Goal: Task Accomplishment & Management: Use online tool/utility

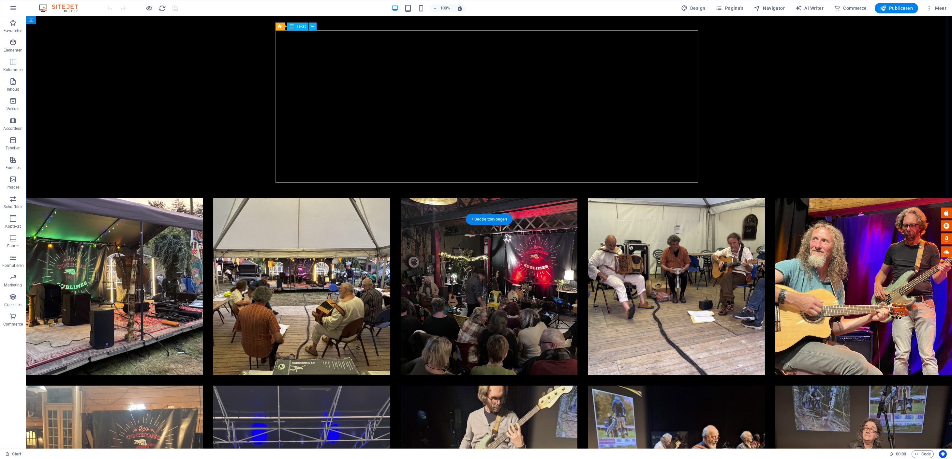
scroll to position [1488, 0]
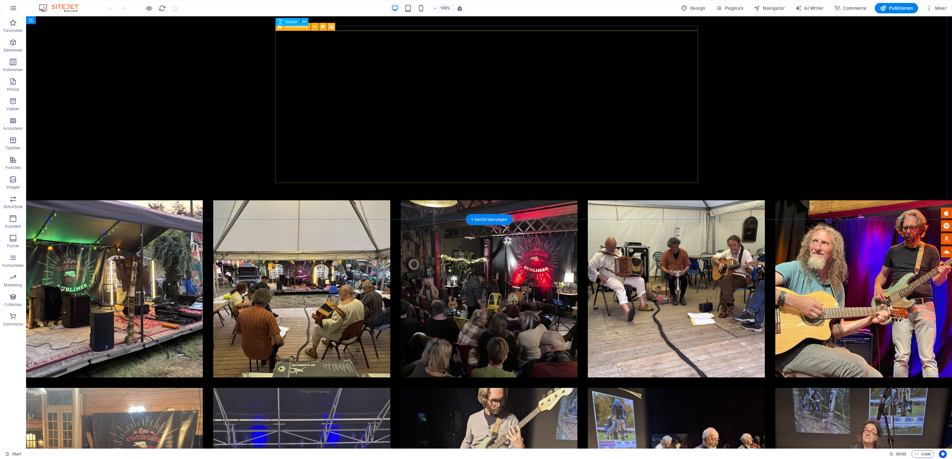
click at [281, 27] on icon at bounding box center [280, 27] width 4 height 8
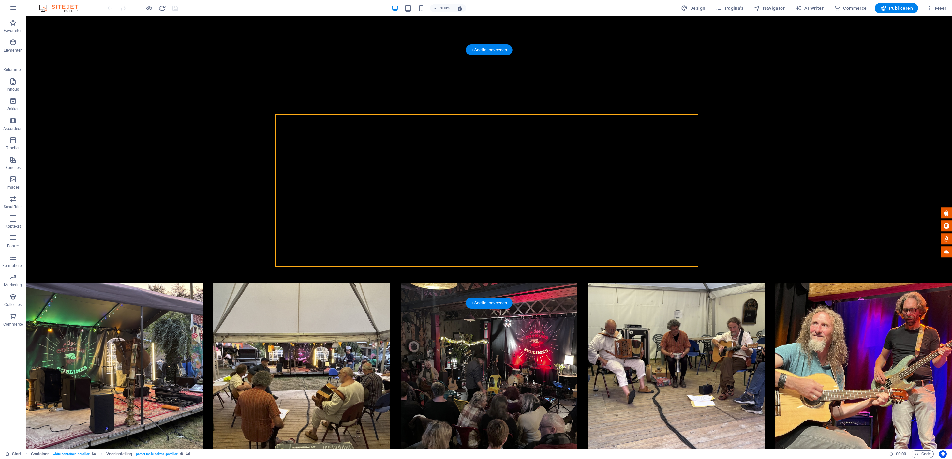
scroll to position [1399, 0]
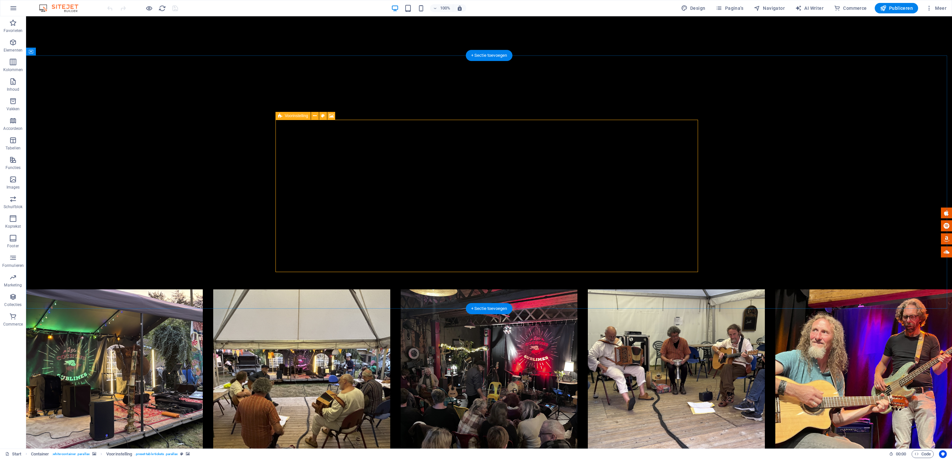
click at [280, 116] on icon at bounding box center [280, 116] width 4 height 8
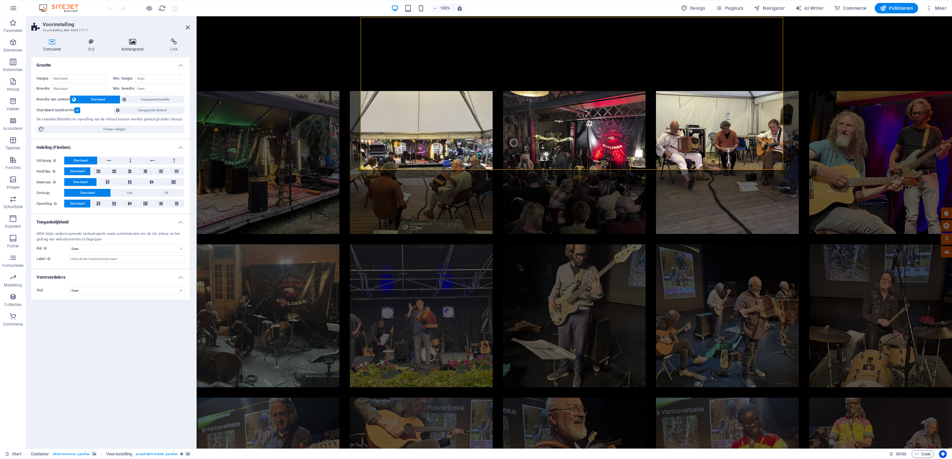
drag, startPoint x: 91, startPoint y: 41, endPoint x: 148, endPoint y: 45, distance: 57.8
click at [91, 41] on icon at bounding box center [91, 41] width 31 height 7
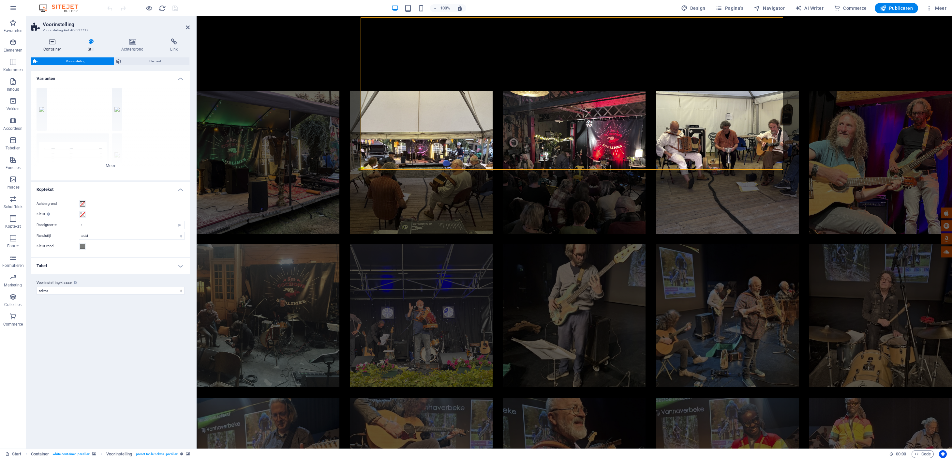
click at [53, 41] on icon at bounding box center [52, 41] width 42 height 7
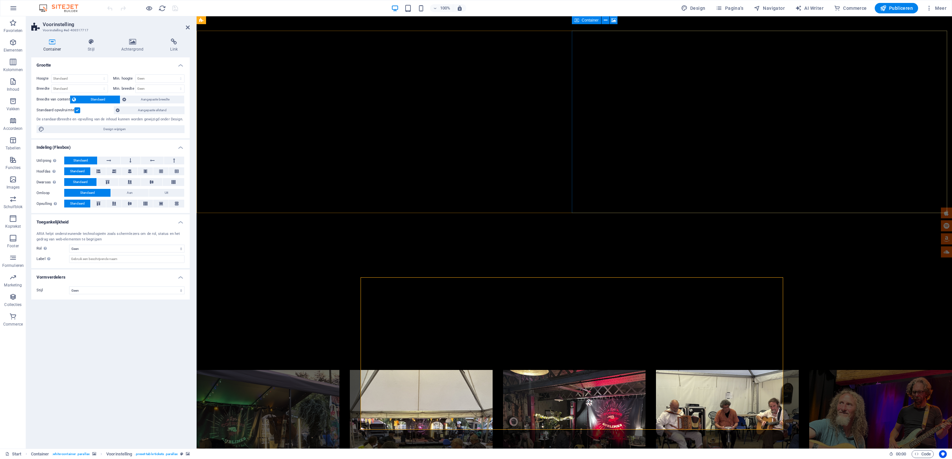
scroll to position [1112, 0]
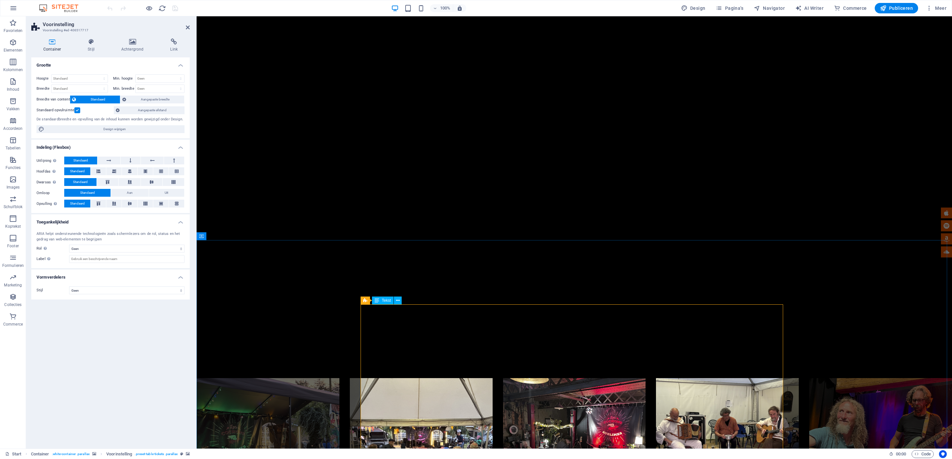
click at [385, 301] on span "Tekst" at bounding box center [386, 300] width 9 height 4
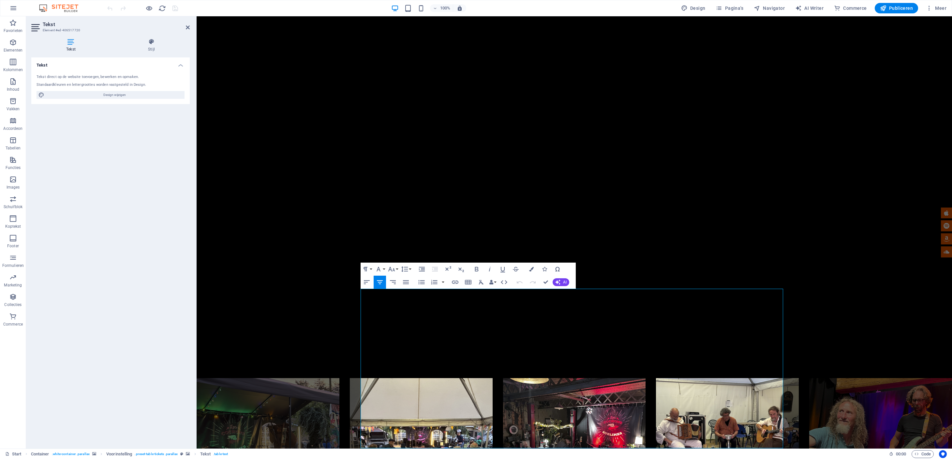
scroll to position [1128, 0]
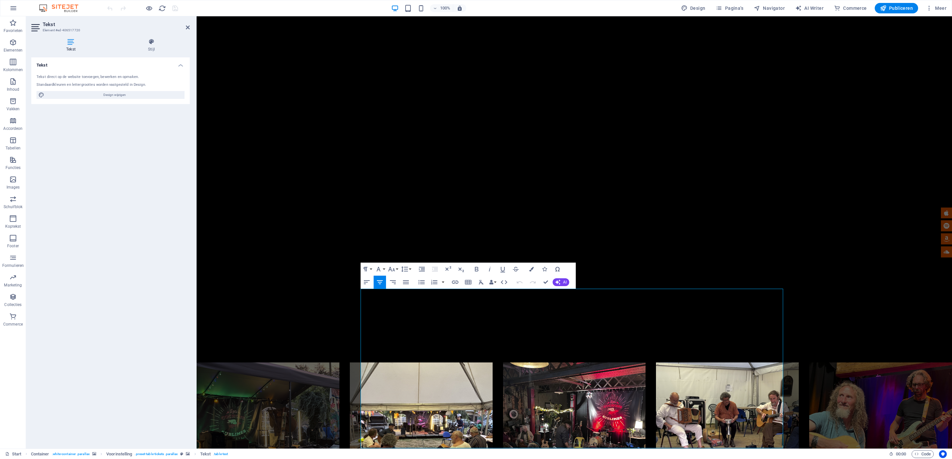
drag, startPoint x: 752, startPoint y: 319, endPoint x: 768, endPoint y: 335, distance: 22.6
click at [380, 268] on icon "button" at bounding box center [379, 269] width 8 height 8
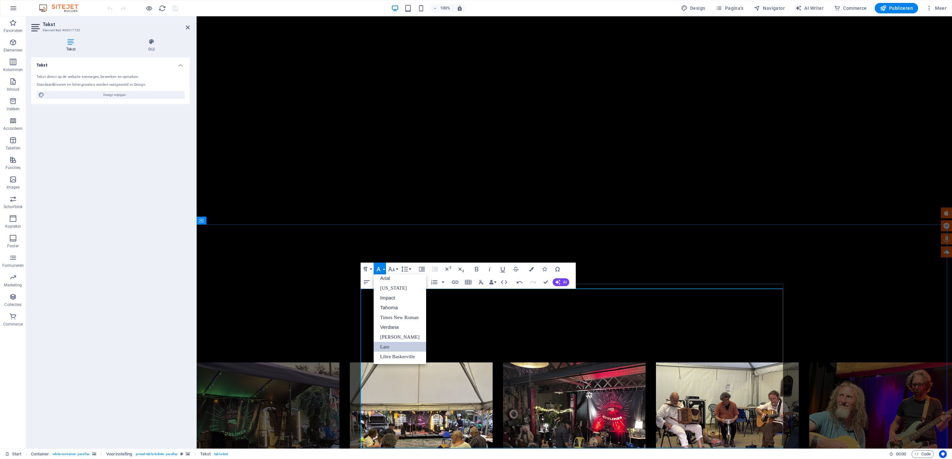
scroll to position [4, 0]
drag, startPoint x: 392, startPoint y: 329, endPoint x: 196, endPoint y: 312, distance: 196.1
click at [392, 329] on link "Verdana" at bounding box center [400, 327] width 53 height 10
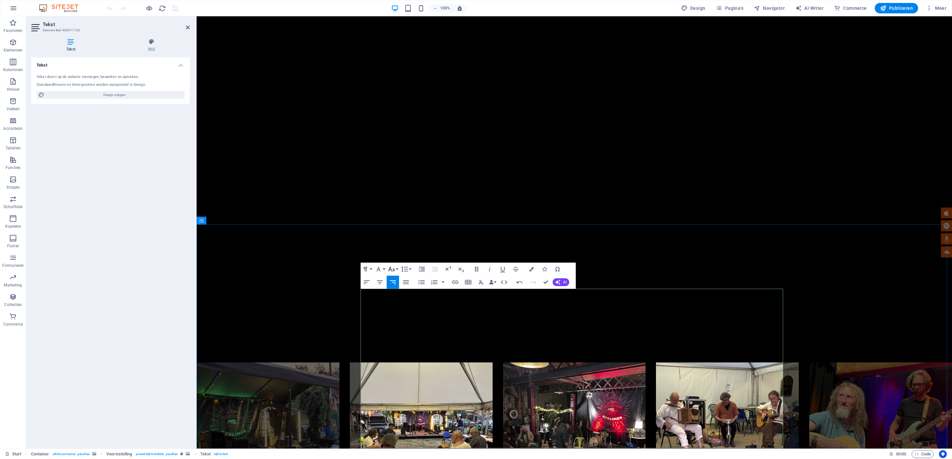
click at [397, 269] on button "Font Size" at bounding box center [393, 269] width 12 height 13
click at [398, 287] on link "18" at bounding box center [398, 288] width 23 height 10
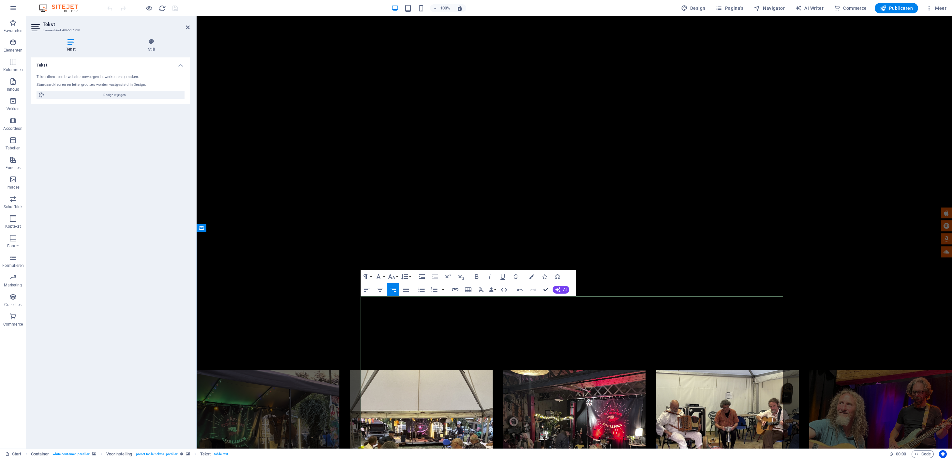
drag, startPoint x: 546, startPoint y: 287, endPoint x: 520, endPoint y: 271, distance: 30.5
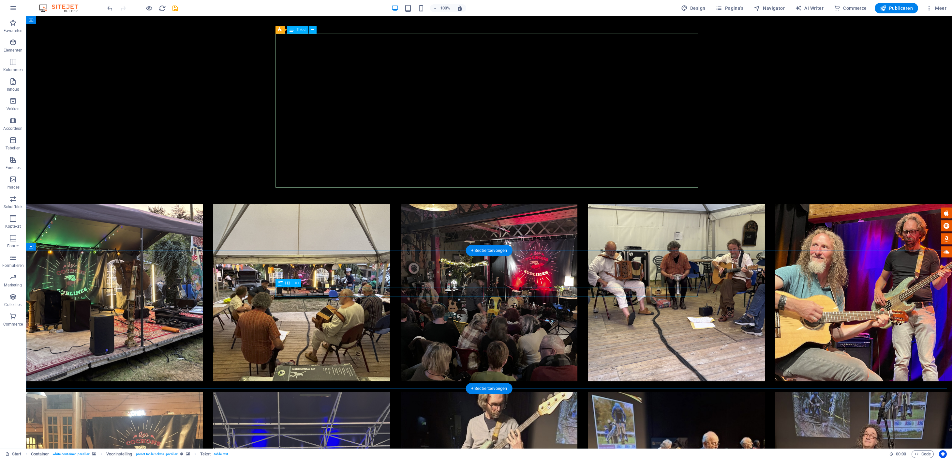
scroll to position [1478, 0]
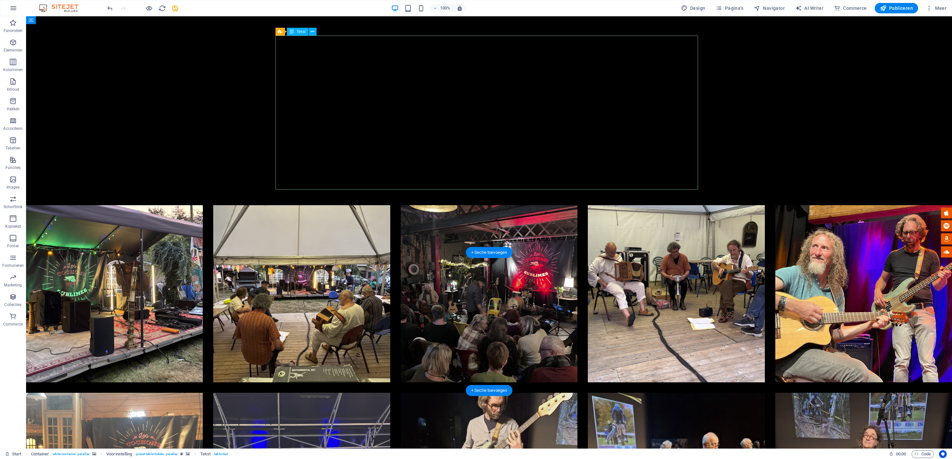
scroll to position [1482, 0]
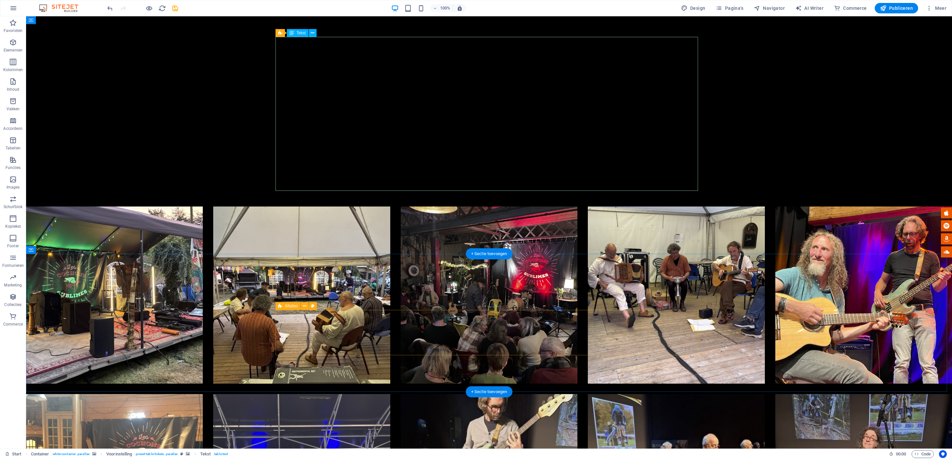
click at [280, 306] on icon at bounding box center [280, 306] width 4 height 8
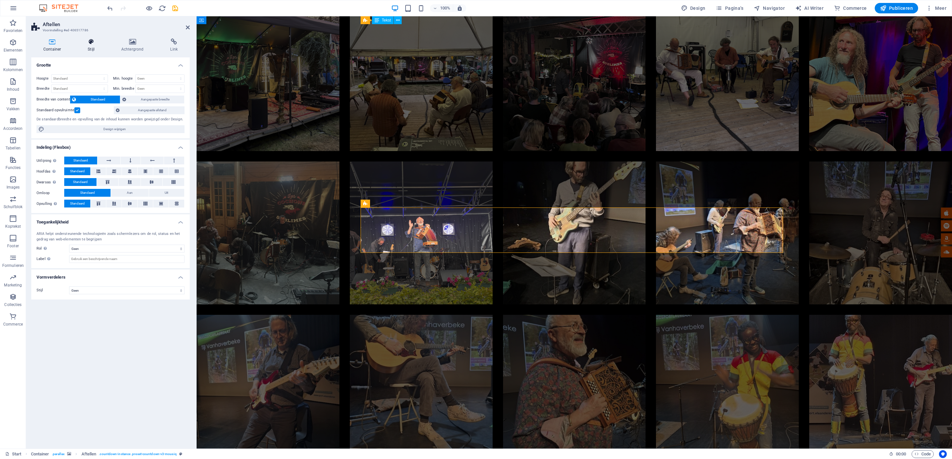
click at [87, 42] on icon at bounding box center [91, 41] width 31 height 7
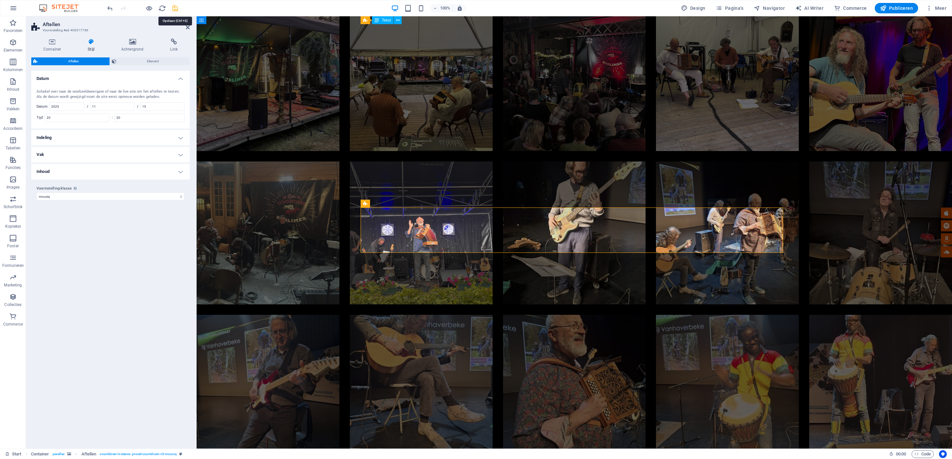
click at [175, 8] on icon "save" at bounding box center [176, 9] width 8 height 8
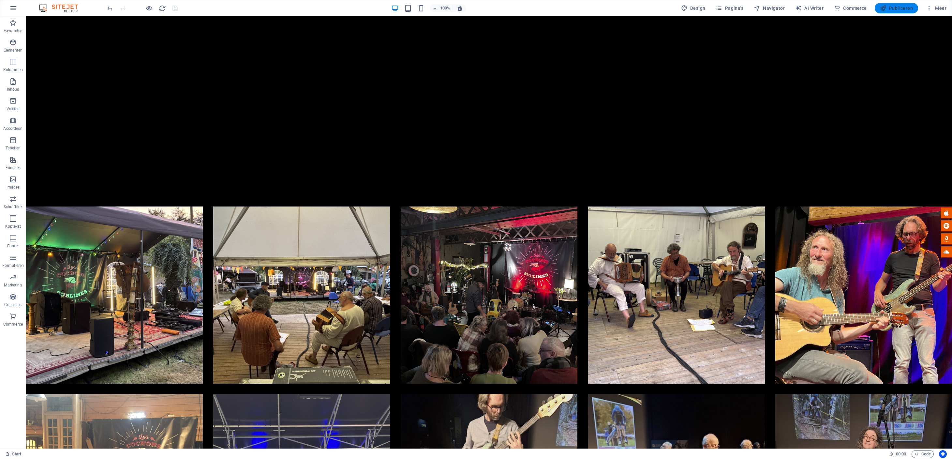
click at [901, 8] on span "Publiceren" at bounding box center [896, 8] width 33 height 7
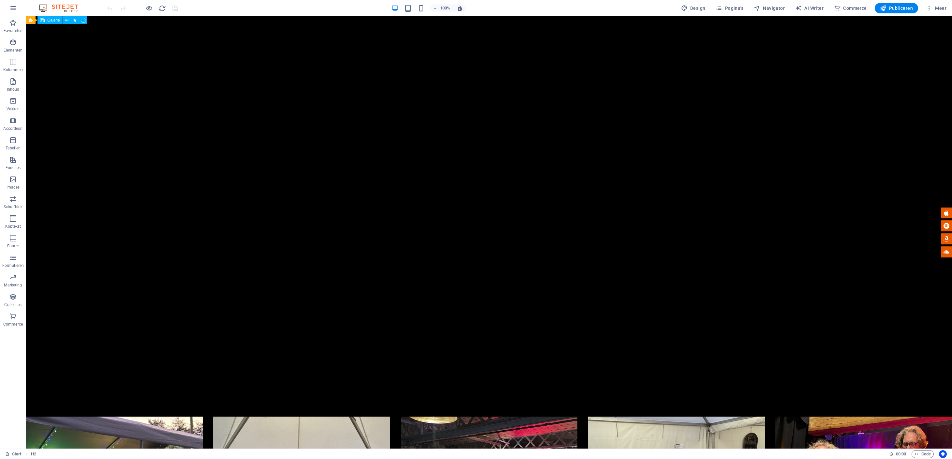
scroll to position [1330, 0]
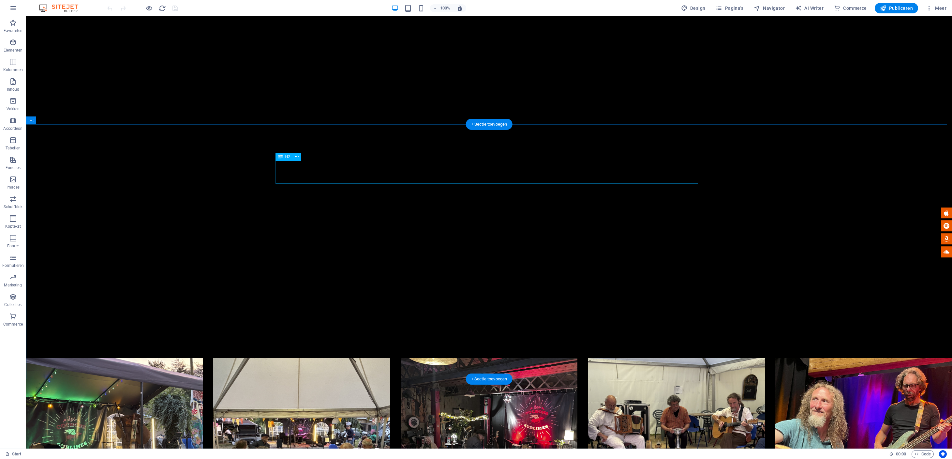
click at [296, 157] on icon at bounding box center [297, 157] width 4 height 7
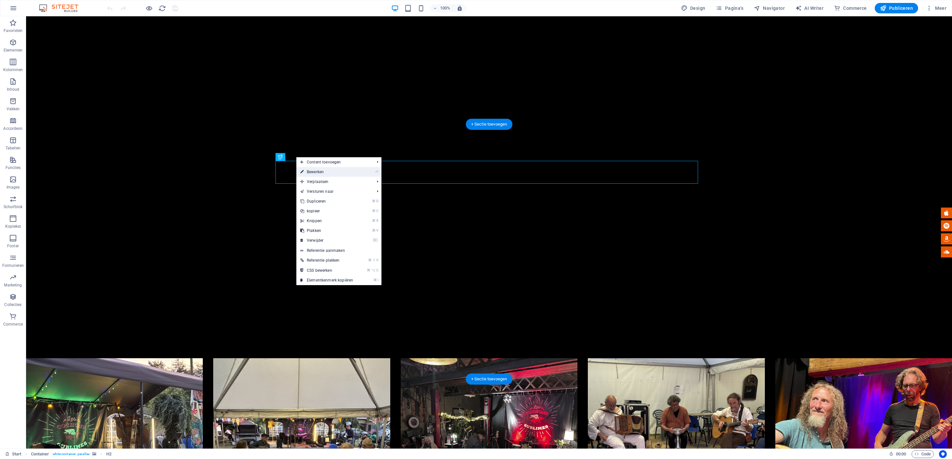
drag, startPoint x: 307, startPoint y: 171, endPoint x: 116, endPoint y: 155, distance: 191.8
click at [307, 171] on link "⏎ Bewerken" at bounding box center [326, 172] width 61 height 10
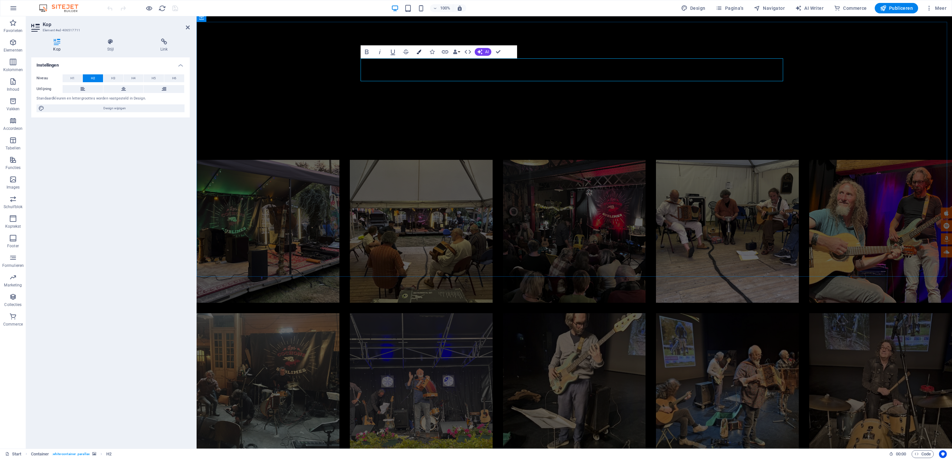
click at [417, 50] on icon "button" at bounding box center [419, 52] width 5 height 5
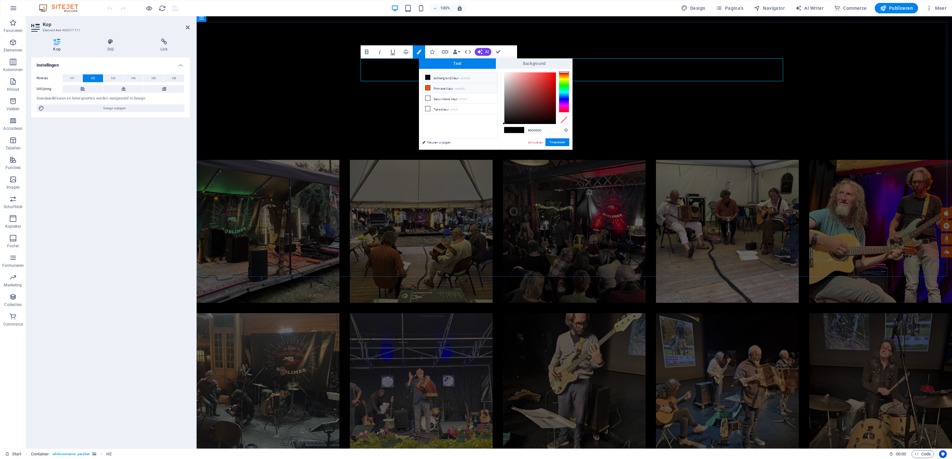
click at [427, 89] on icon at bounding box center [428, 87] width 5 height 5
type input "#ea5900"
click at [557, 143] on button "Toepassen" at bounding box center [558, 142] width 24 height 8
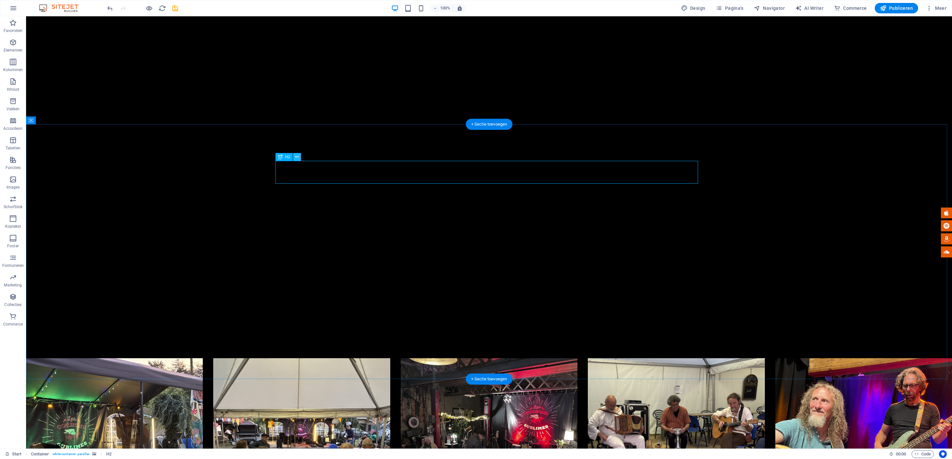
click at [296, 157] on icon at bounding box center [297, 157] width 4 height 7
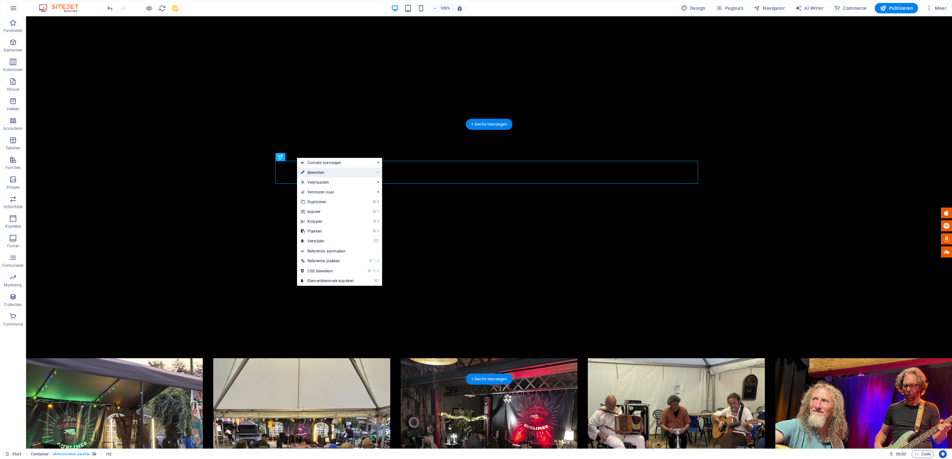
click at [313, 172] on link "⏎ Bewerken" at bounding box center [327, 173] width 61 height 10
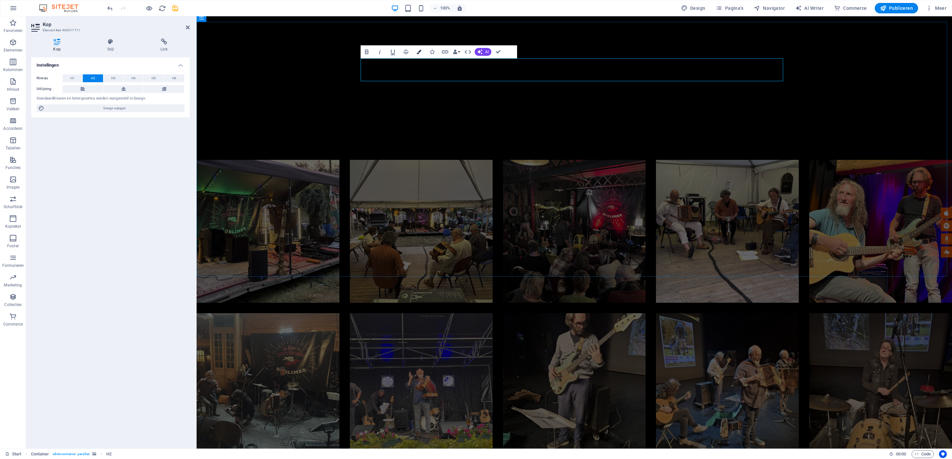
click at [418, 52] on icon "button" at bounding box center [419, 52] width 5 height 5
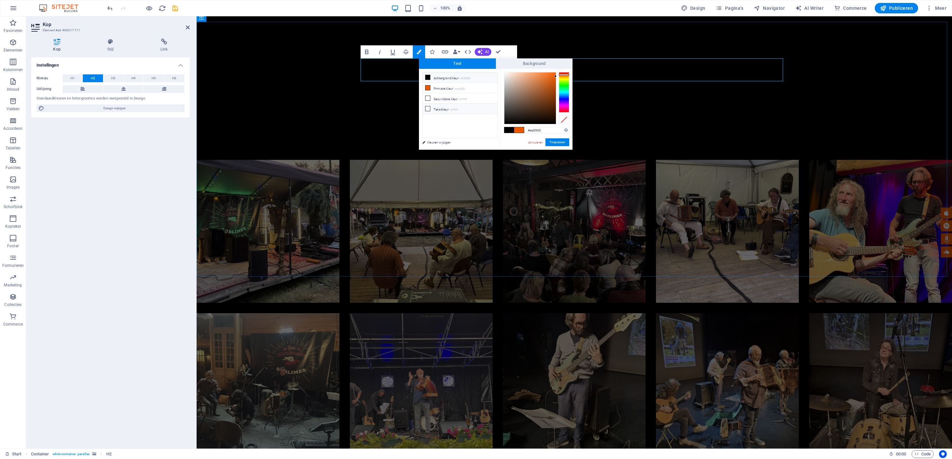
click at [429, 109] on icon at bounding box center [428, 108] width 5 height 5
type input "#ffffff"
click at [562, 143] on button "Toepassen" at bounding box center [558, 142] width 24 height 8
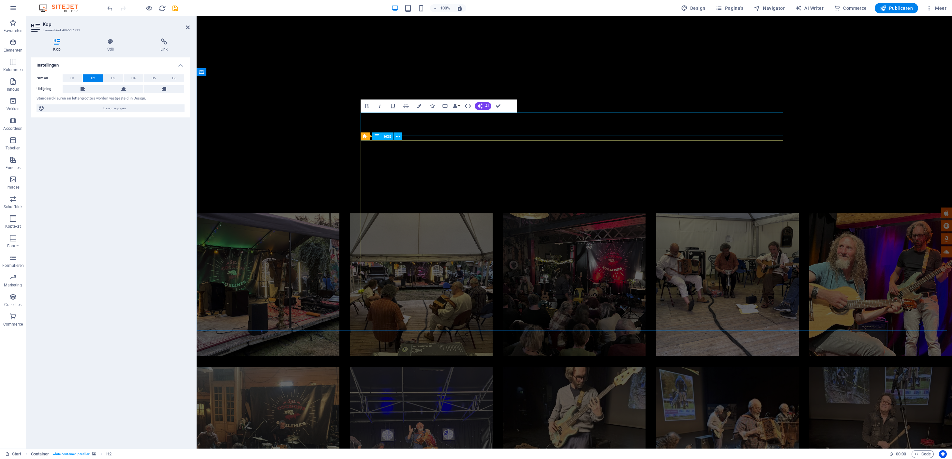
scroll to position [1276, 0]
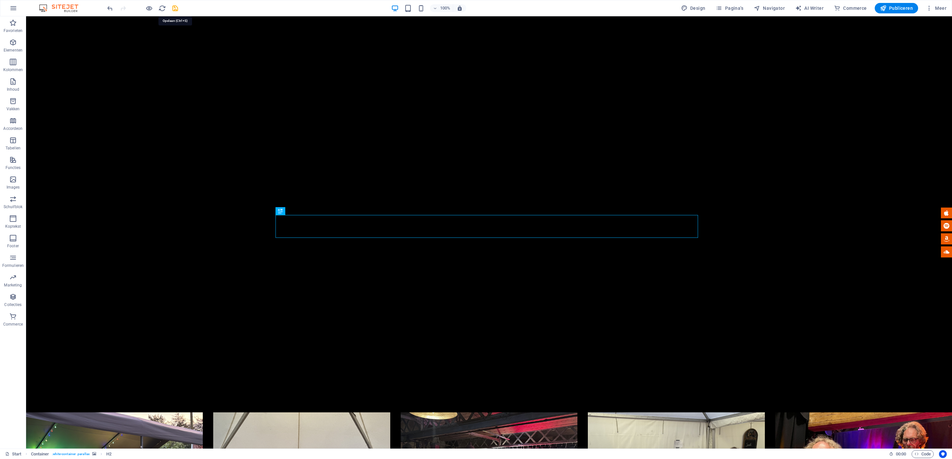
click at [174, 9] on icon "save" at bounding box center [176, 9] width 8 height 8
click at [892, 6] on span "Publiceren" at bounding box center [896, 8] width 33 height 7
